Goal: Information Seeking & Learning: Learn about a topic

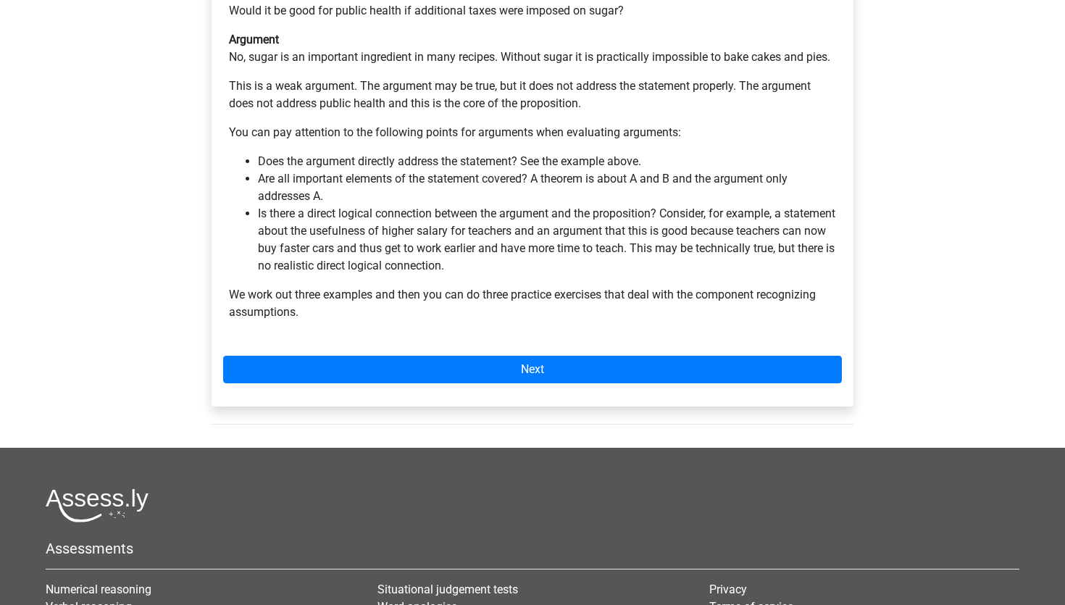
scroll to position [593, 0]
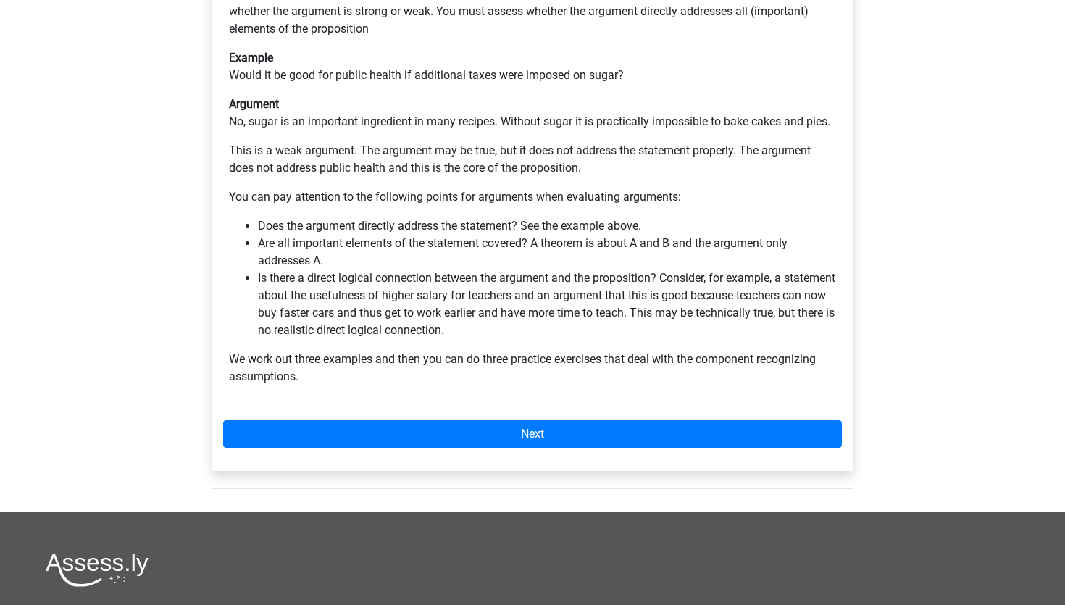
scroll to position [593, 0]
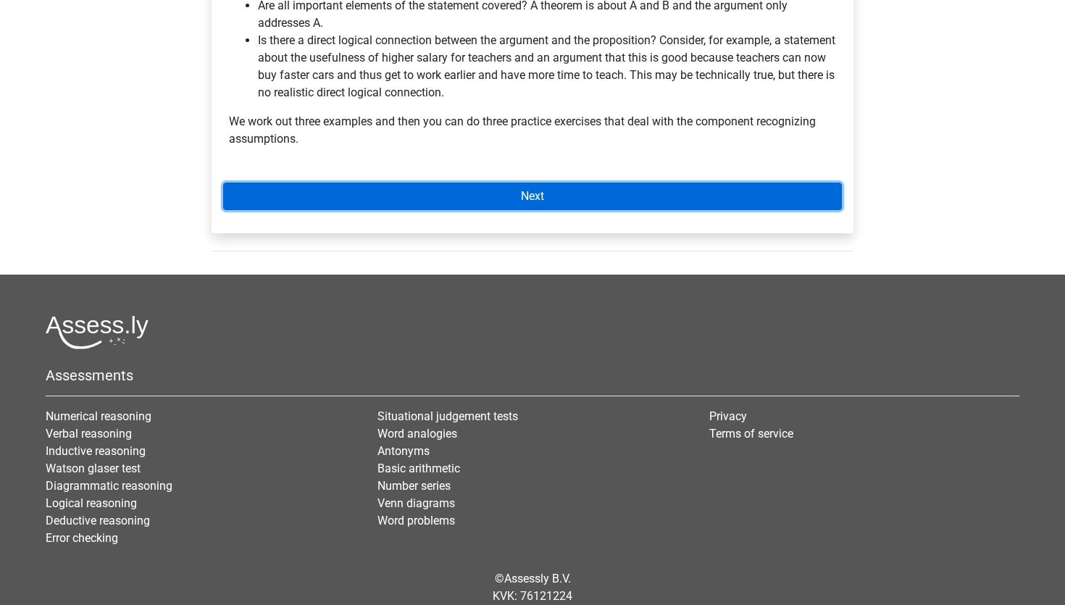
click at [433, 183] on link "Next" at bounding box center [532, 197] width 619 height 28
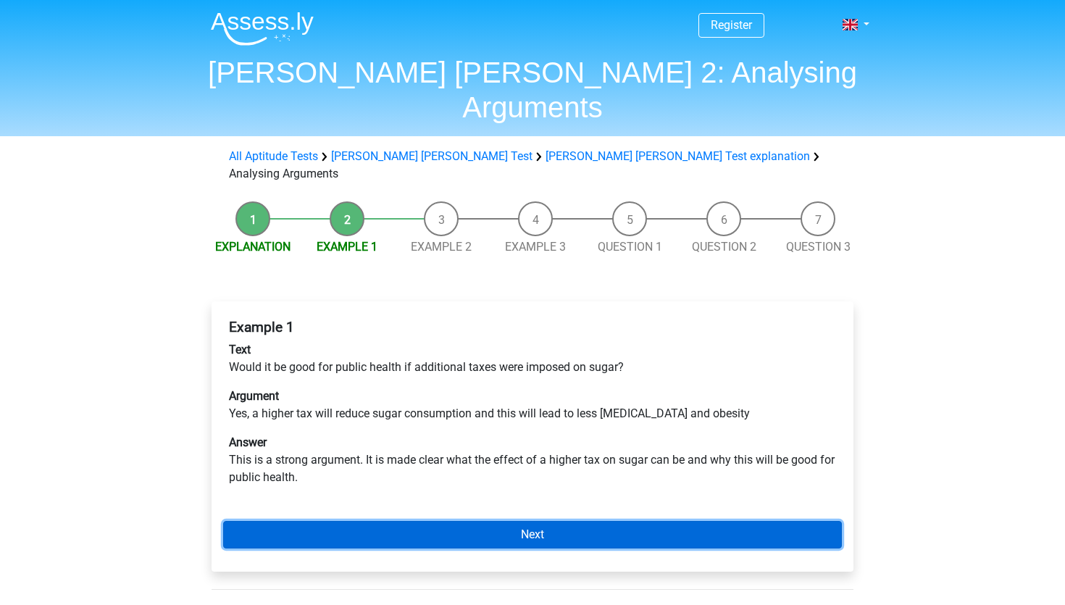
click at [392, 521] on link "Next" at bounding box center [532, 535] width 619 height 28
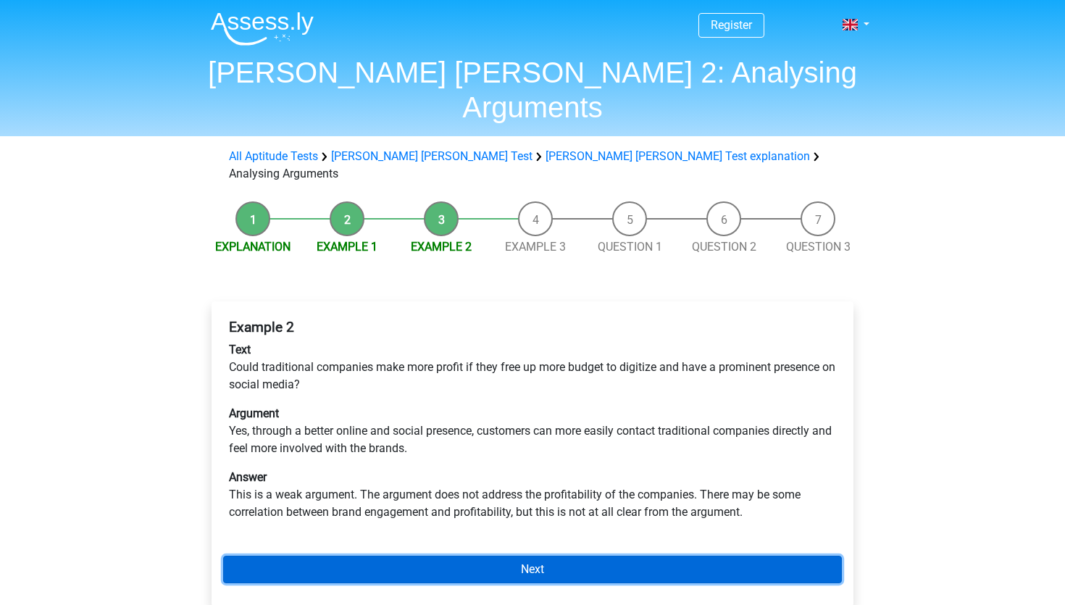
click at [394, 556] on link "Next" at bounding box center [532, 570] width 619 height 28
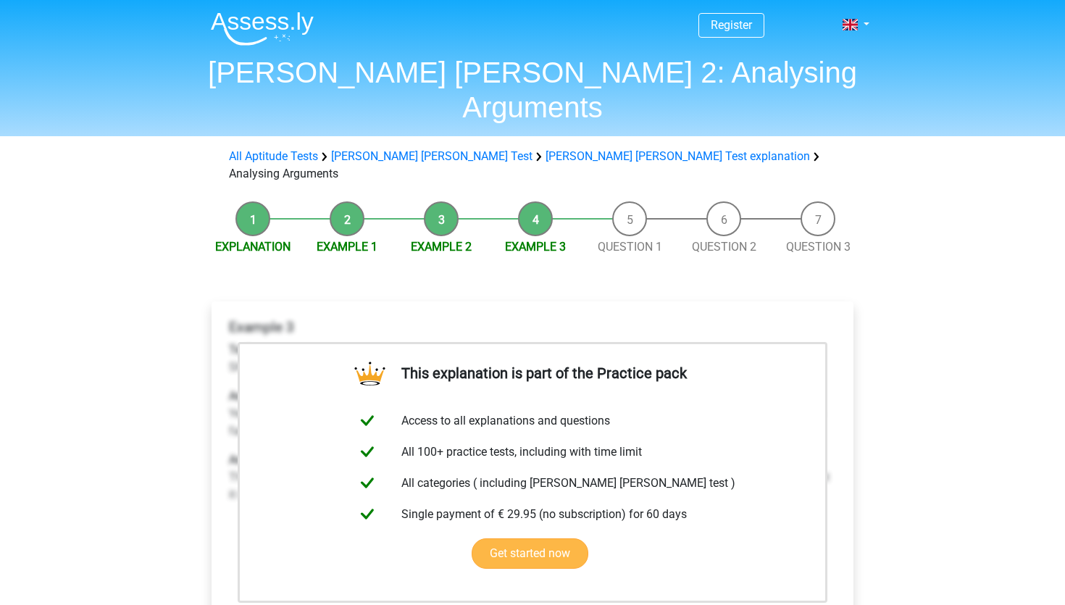
scroll to position [524, 0]
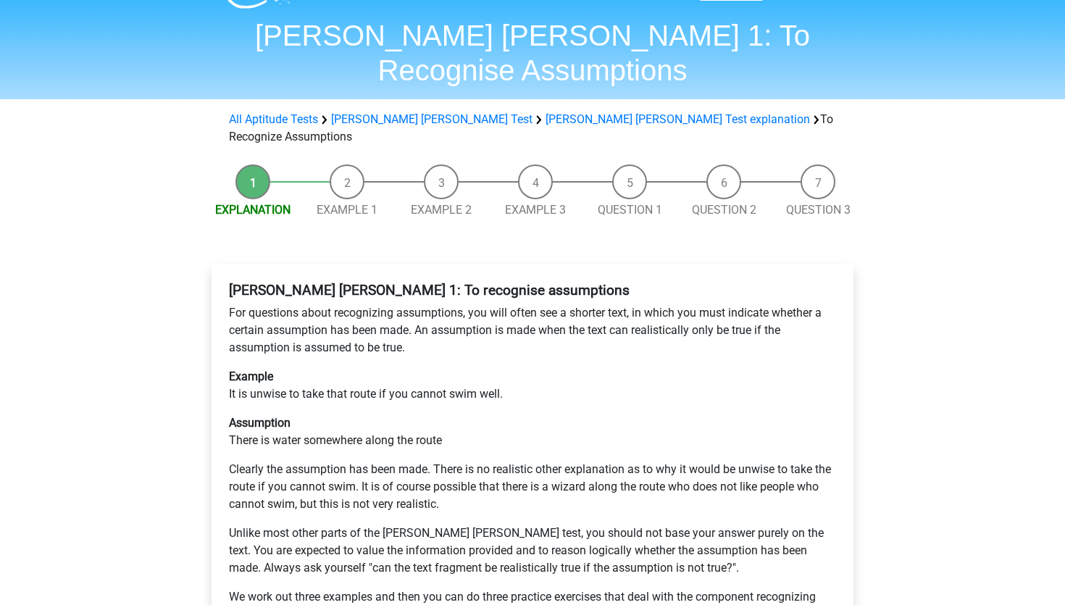
scroll to position [38, 0]
